Goal: Information Seeking & Learning: Learn about a topic

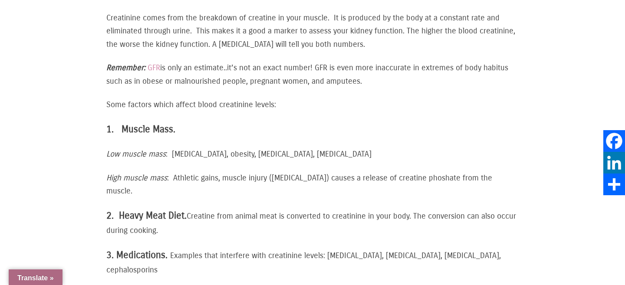
scroll to position [956, 0]
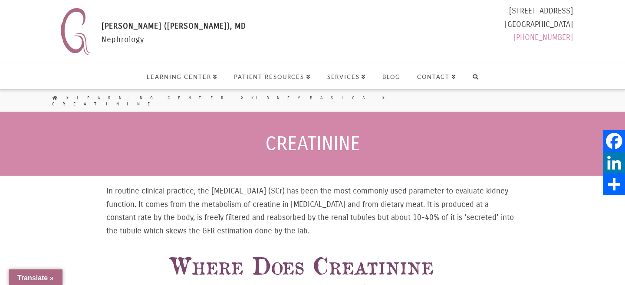
select select "ធាតុ​ក្រាហ្វិក​បកប្រែ​ភាសា"
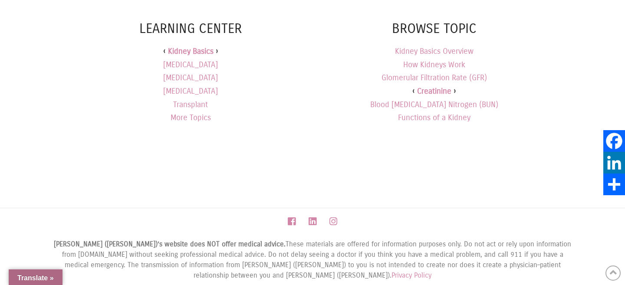
scroll to position [1361, 0]
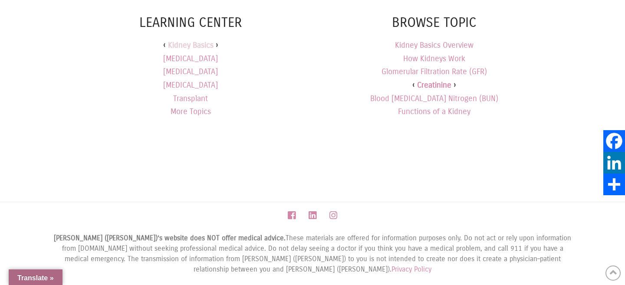
click at [192, 39] on link "Kidney Basics" at bounding box center [191, 45] width 46 height 13
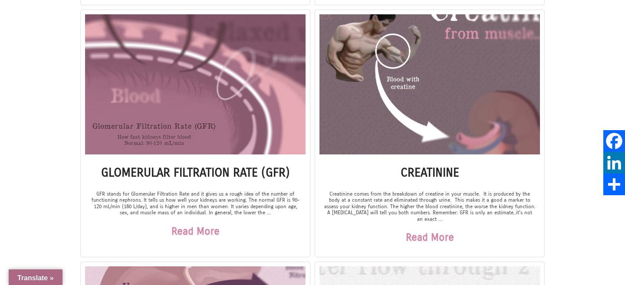
scroll to position [434, 0]
click at [380, 34] on img at bounding box center [430, 84] width 221 height 140
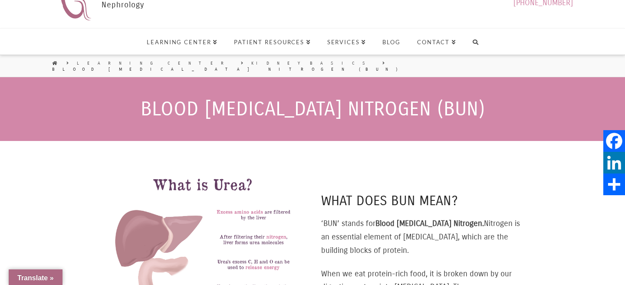
select select "ធាតុ​ក្រាហ្វិក​បកប្រែ​ភាសា"
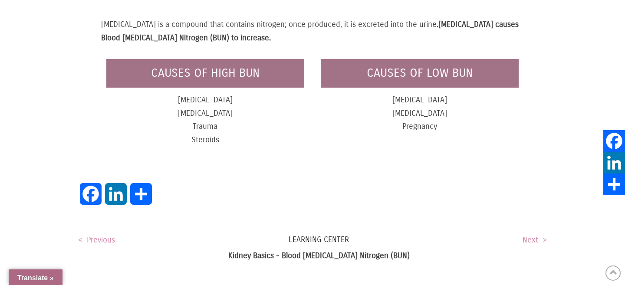
scroll to position [717, 0]
